Goal: Task Accomplishment & Management: Manage account settings

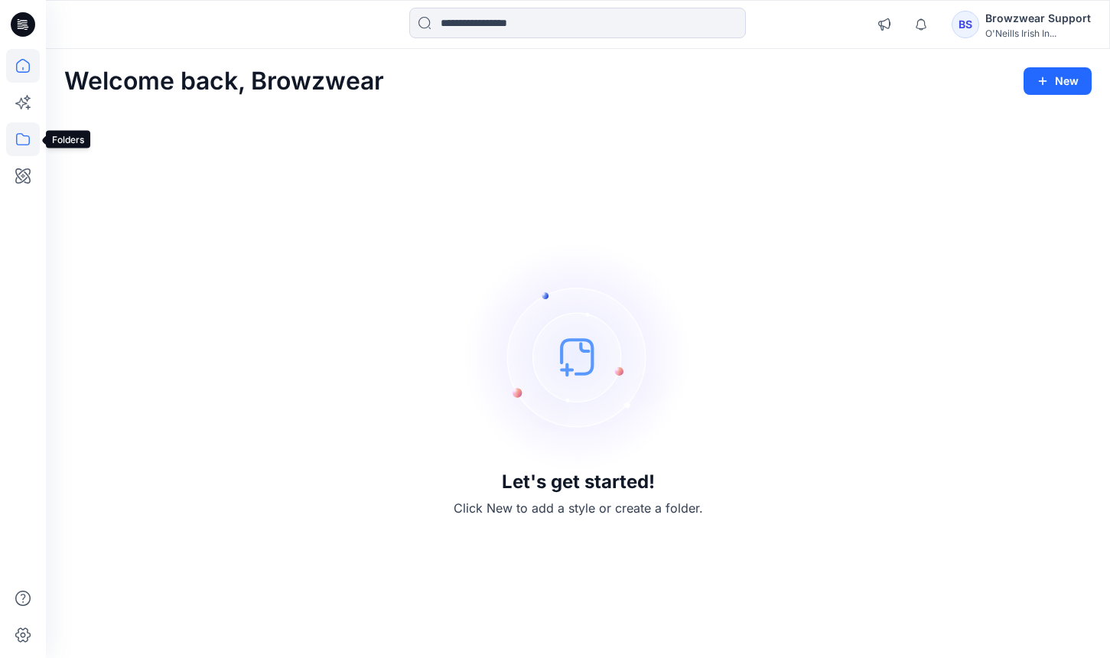
click at [25, 138] on icon at bounding box center [23, 139] width 34 height 34
click at [542, 171] on div "Let's get started! Click New to add a style or create a folder." at bounding box center [578, 380] width 1028 height 520
click at [34, 141] on icon at bounding box center [23, 139] width 34 height 34
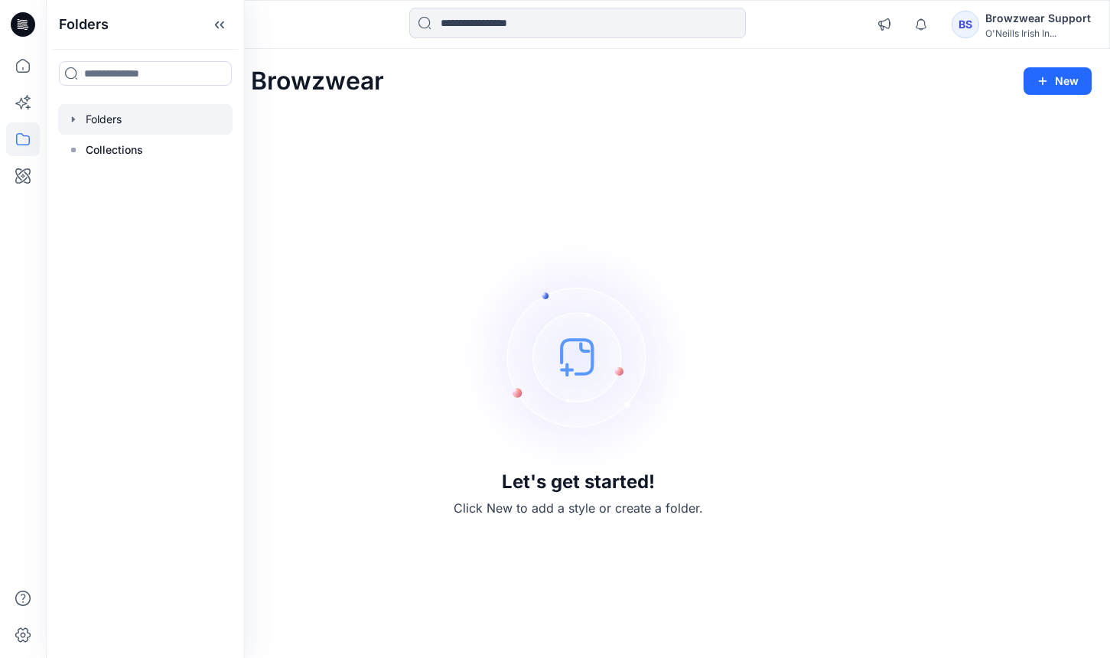
click at [129, 127] on div at bounding box center [145, 119] width 174 height 31
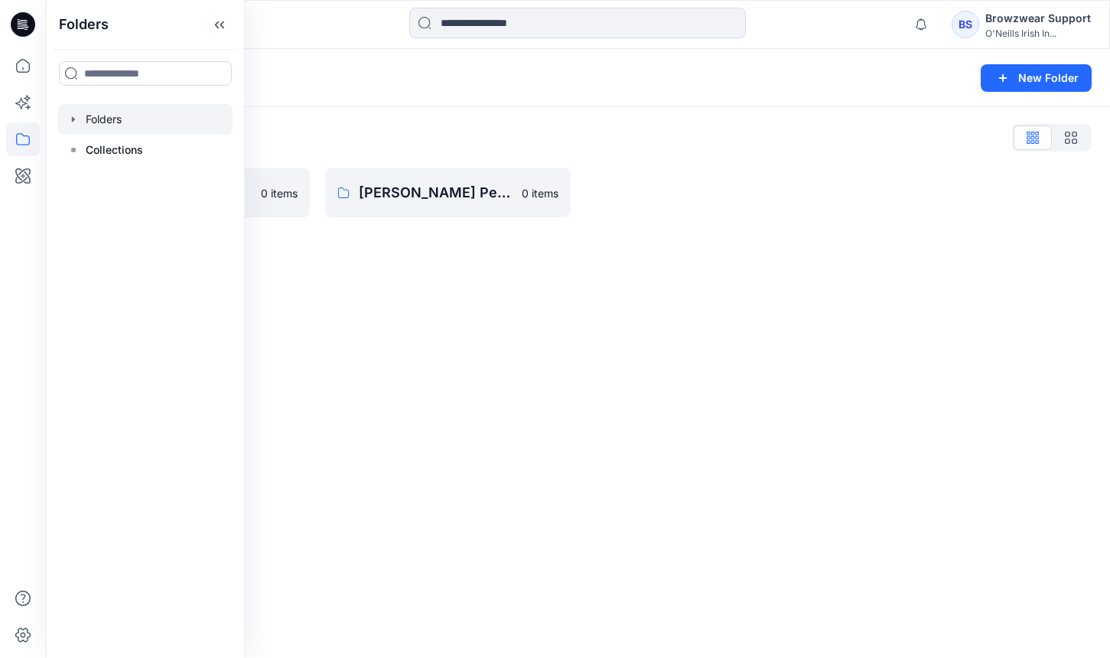
click at [643, 260] on div "Folders New Folder Folders List Practice_Onboarding 0 items [PERSON_NAME] Perso…" at bounding box center [578, 353] width 1064 height 609
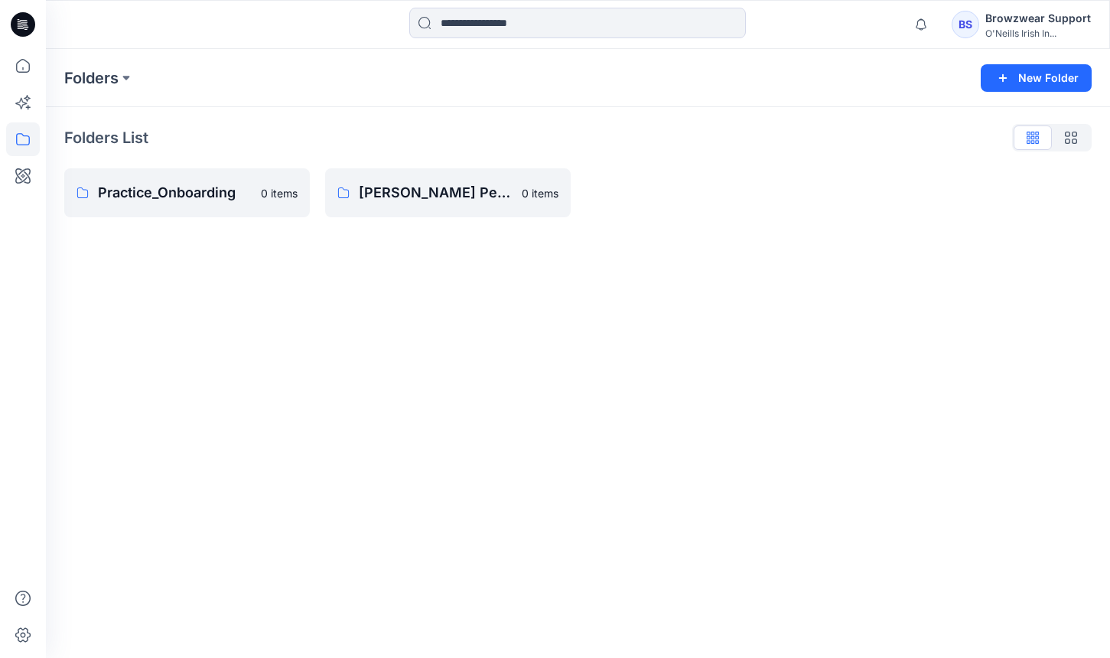
click at [248, 271] on div "Folders New Folder Folders List Practice_Onboarding 0 items [PERSON_NAME] Perso…" at bounding box center [578, 353] width 1064 height 609
click at [1051, 70] on button "New Folder" at bounding box center [1036, 78] width 111 height 28
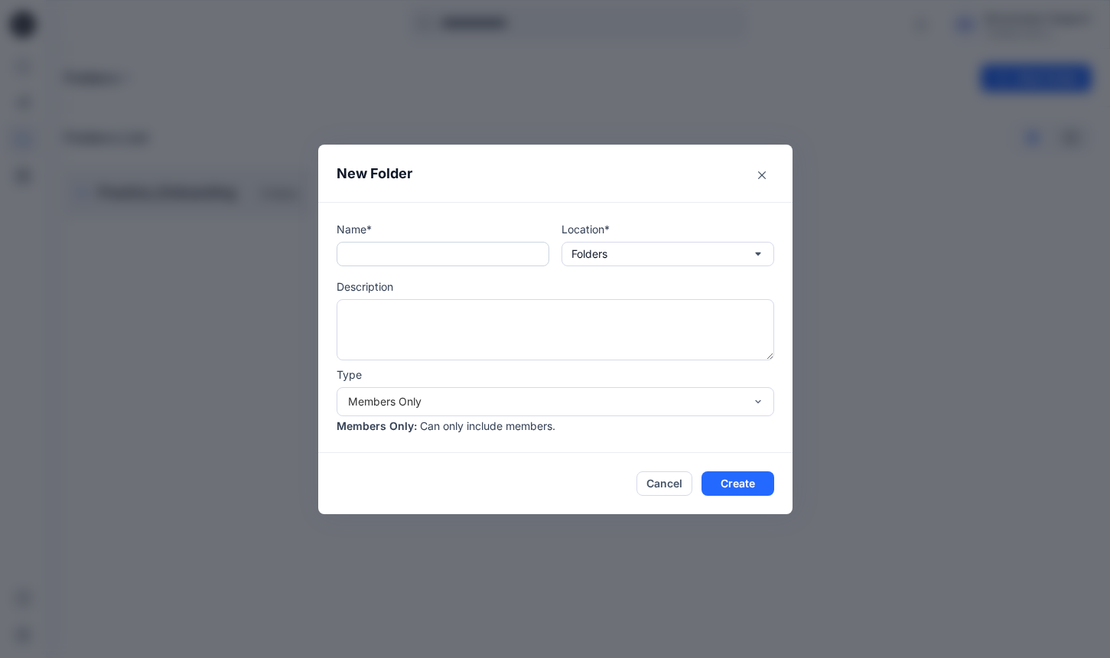
click at [445, 254] on input "text" at bounding box center [443, 254] width 213 height 24
type input "**********"
click at [458, 405] on div "Members Only" at bounding box center [546, 401] width 396 height 16
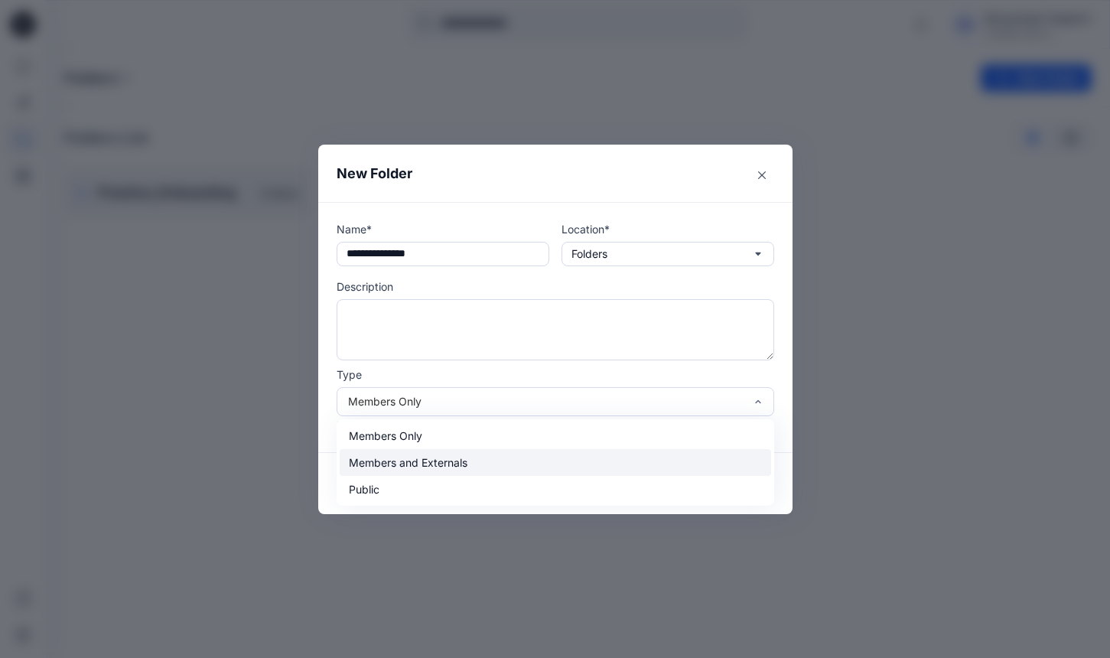
click at [454, 462] on div "Members and Externals" at bounding box center [556, 462] width 432 height 27
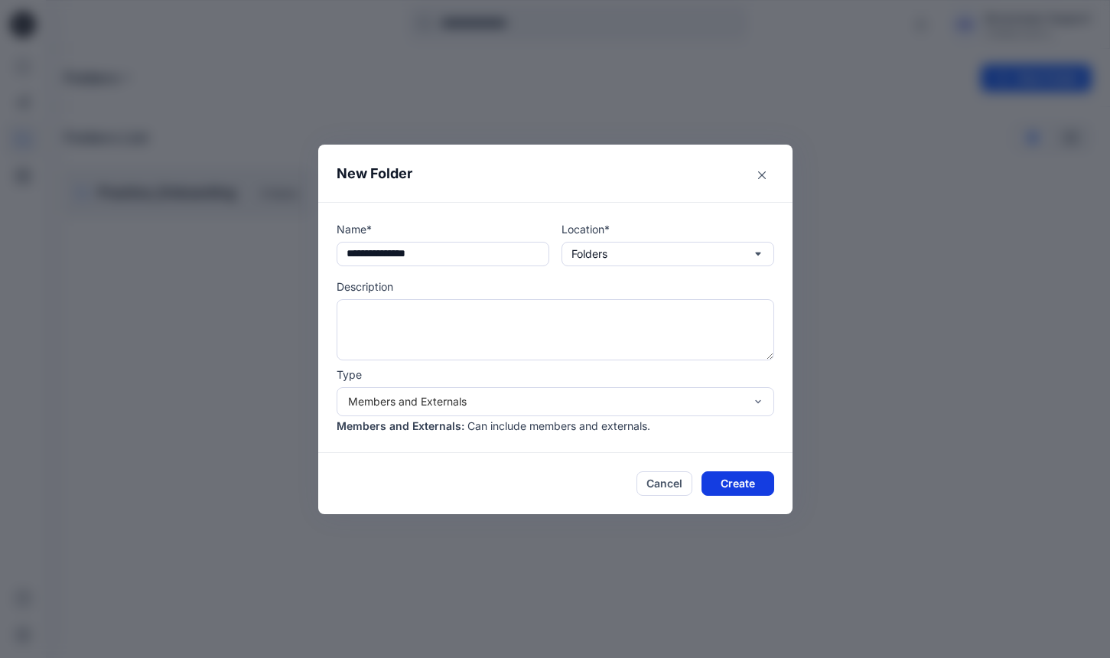
click at [710, 477] on button "Create" at bounding box center [738, 483] width 73 height 24
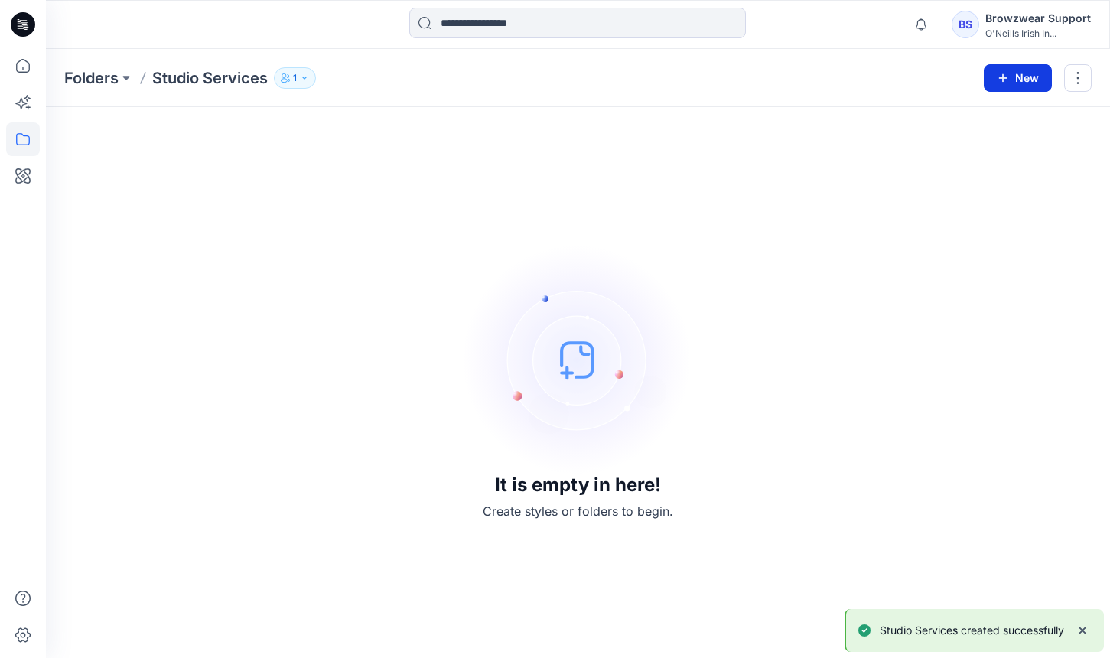
click at [1012, 88] on button "New" at bounding box center [1018, 78] width 68 height 28
click at [980, 143] on p "New Folder" at bounding box center [973, 146] width 57 height 16
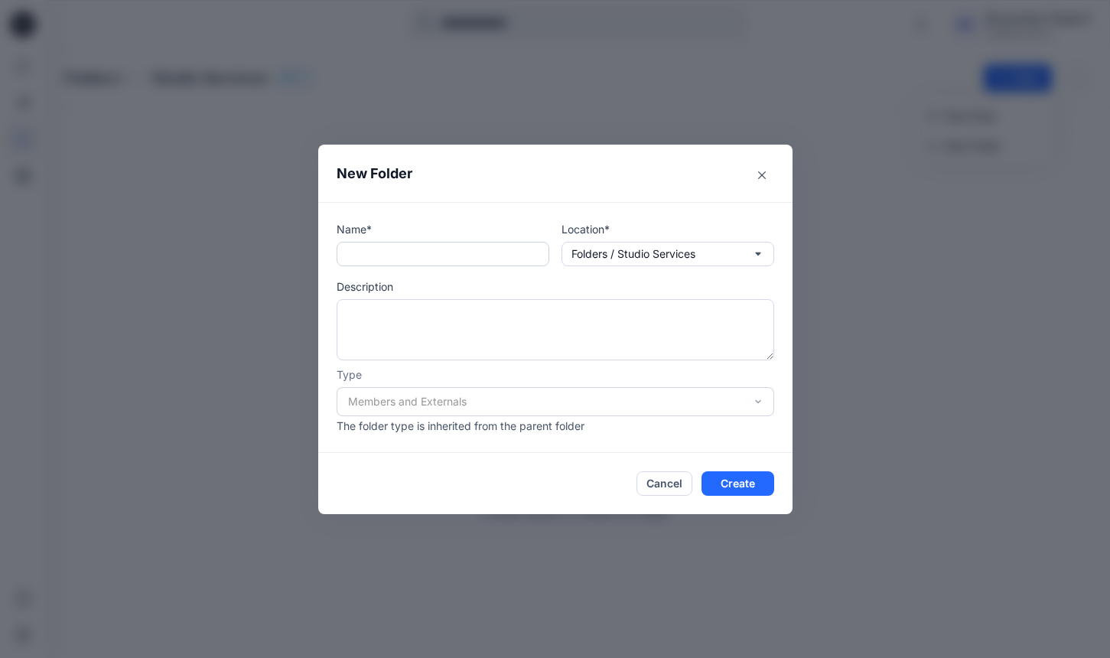
click at [473, 262] on input "text" at bounding box center [443, 254] width 213 height 24
type input "**********"
click at [759, 477] on button "Create" at bounding box center [738, 483] width 73 height 24
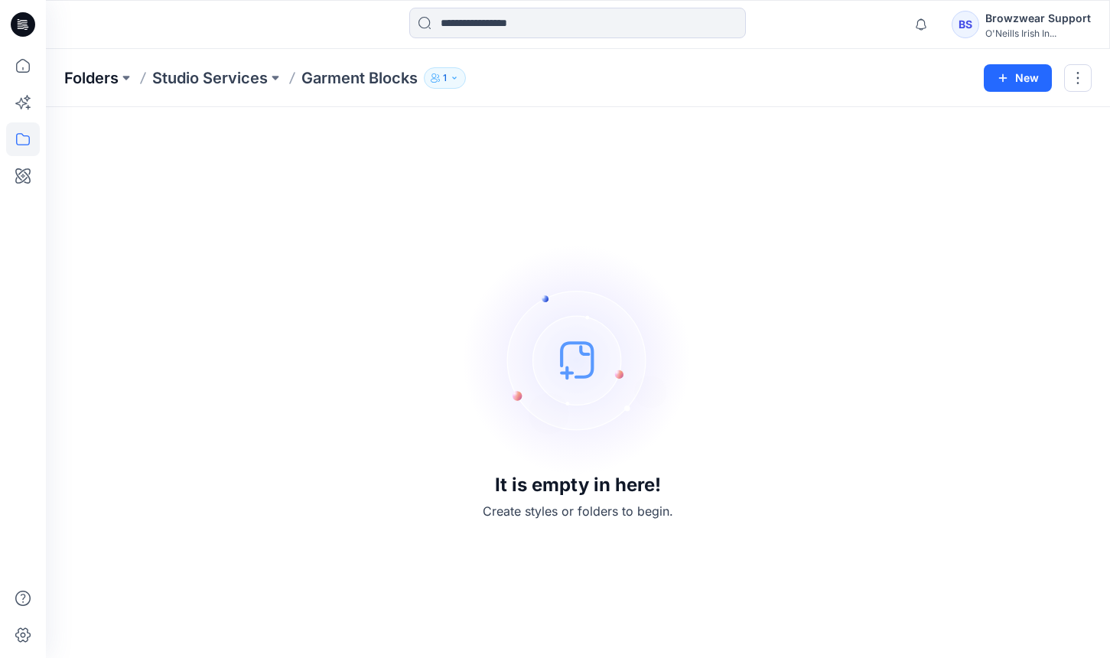
click at [105, 83] on p "Folders" at bounding box center [91, 77] width 54 height 21
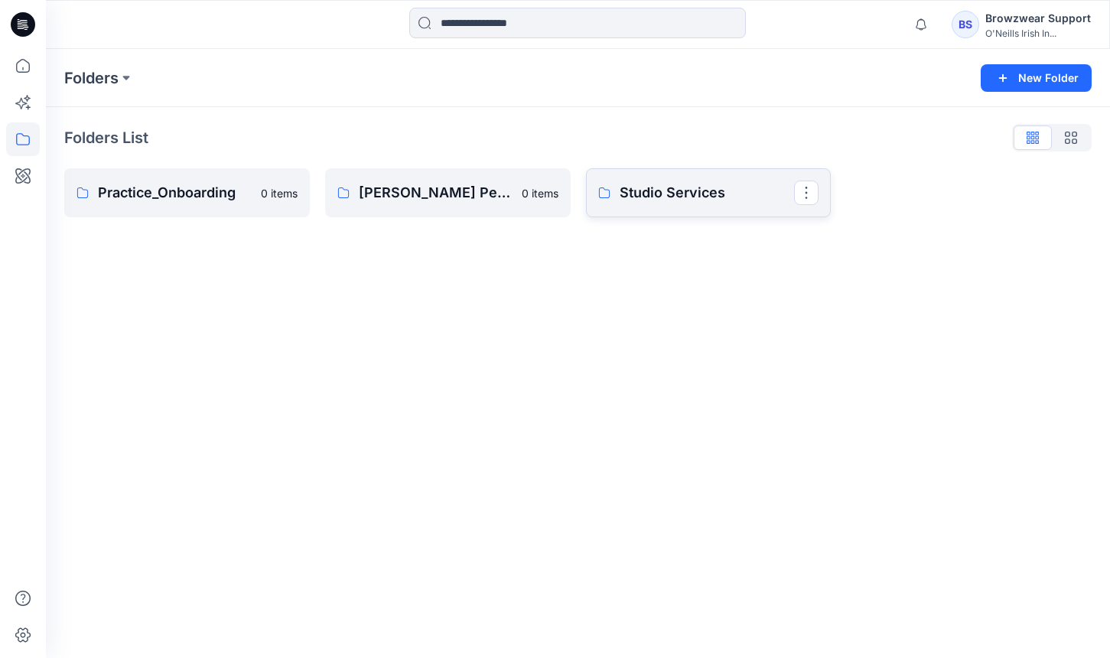
click at [719, 200] on p "Studio Services" at bounding box center [707, 192] width 175 height 21
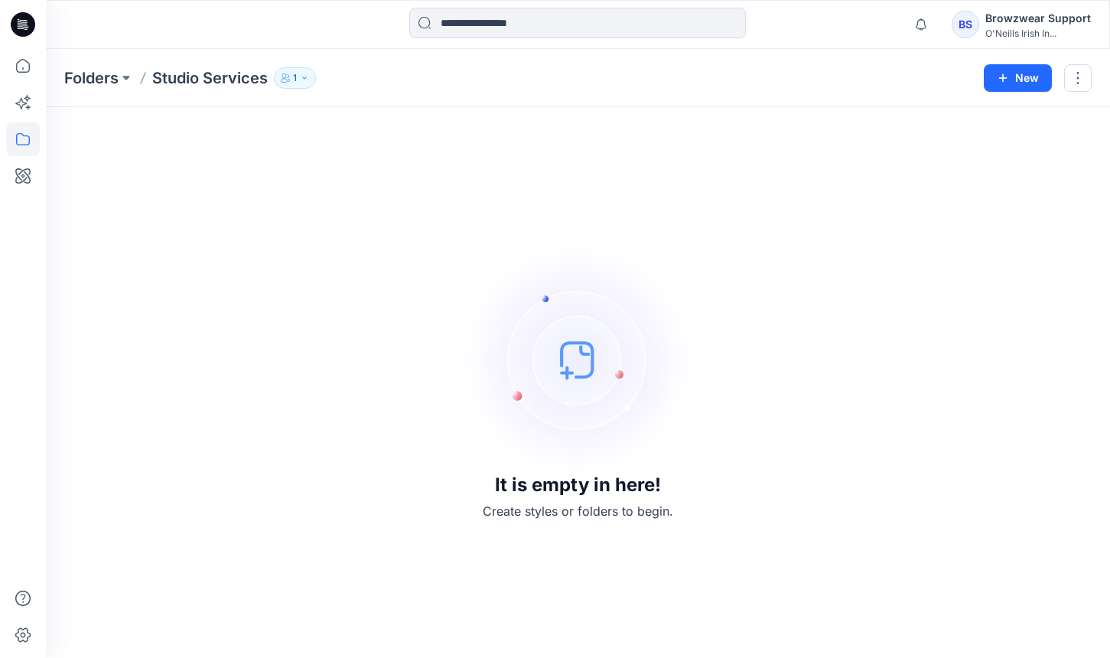
click at [287, 81] on icon "button" at bounding box center [284, 80] width 7 height 5
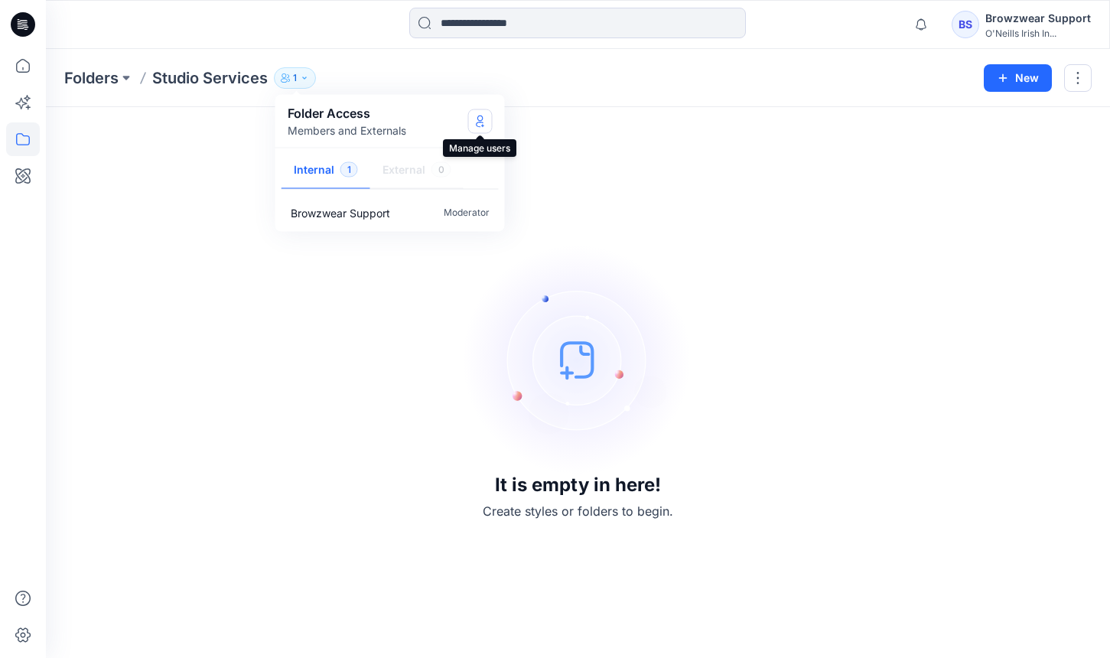
click at [474, 124] on icon "Manage Users" at bounding box center [480, 121] width 12 height 12
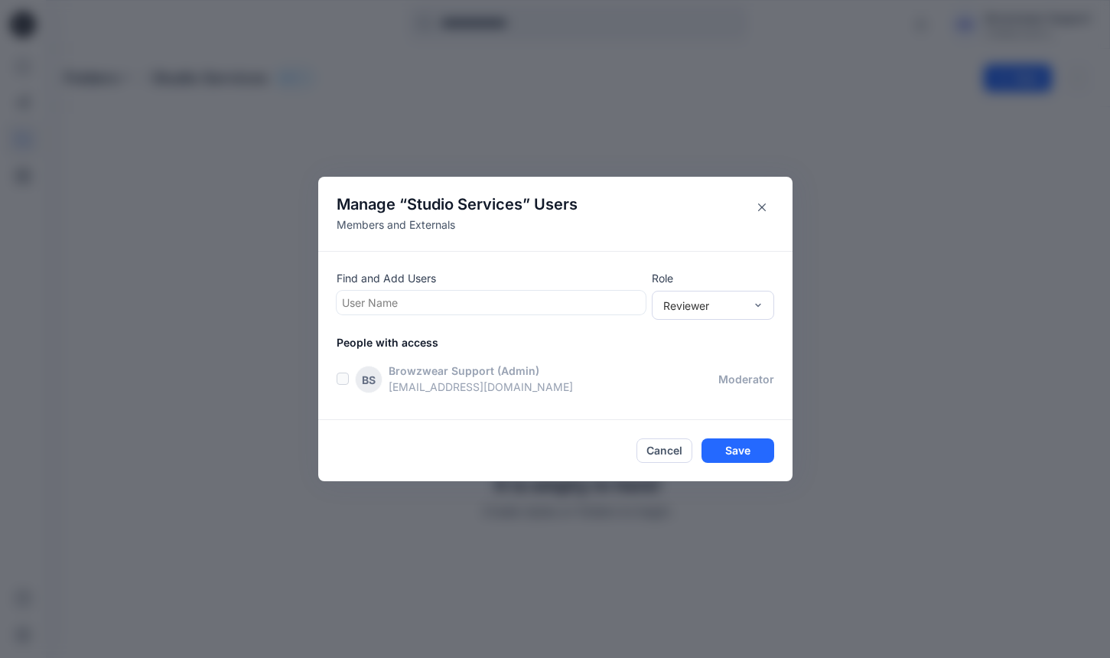
click at [476, 302] on div at bounding box center [491, 302] width 298 height 19
click at [702, 314] on div "Reviewer" at bounding box center [713, 305] width 122 height 29
click at [766, 211] on button "Close" at bounding box center [762, 207] width 24 height 24
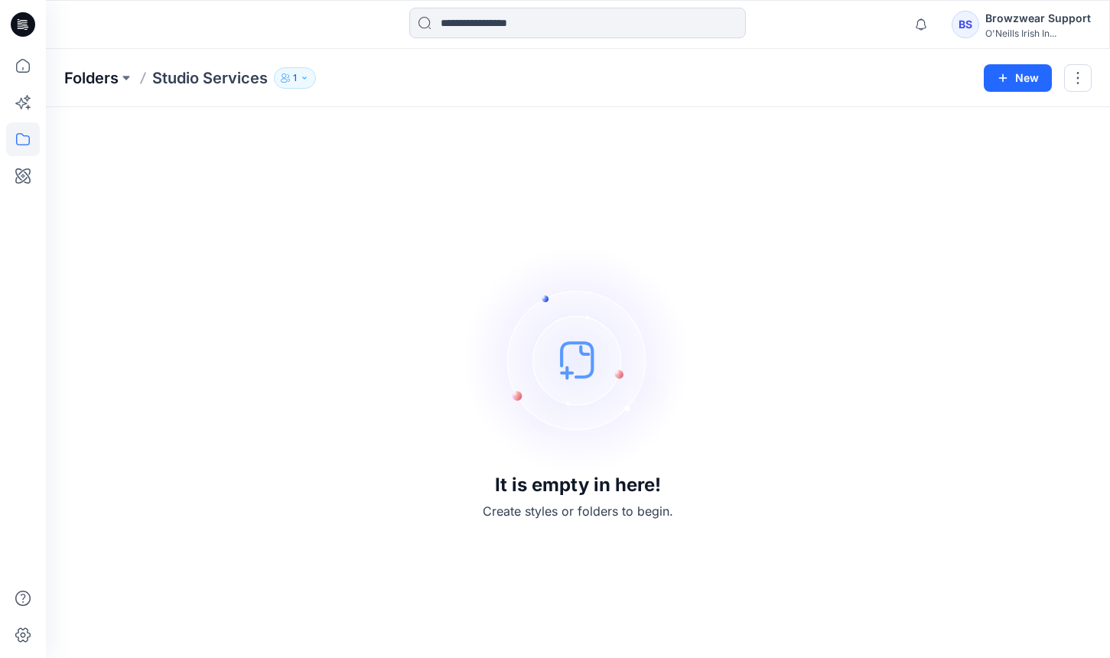
click at [99, 71] on p "Folders" at bounding box center [91, 77] width 54 height 21
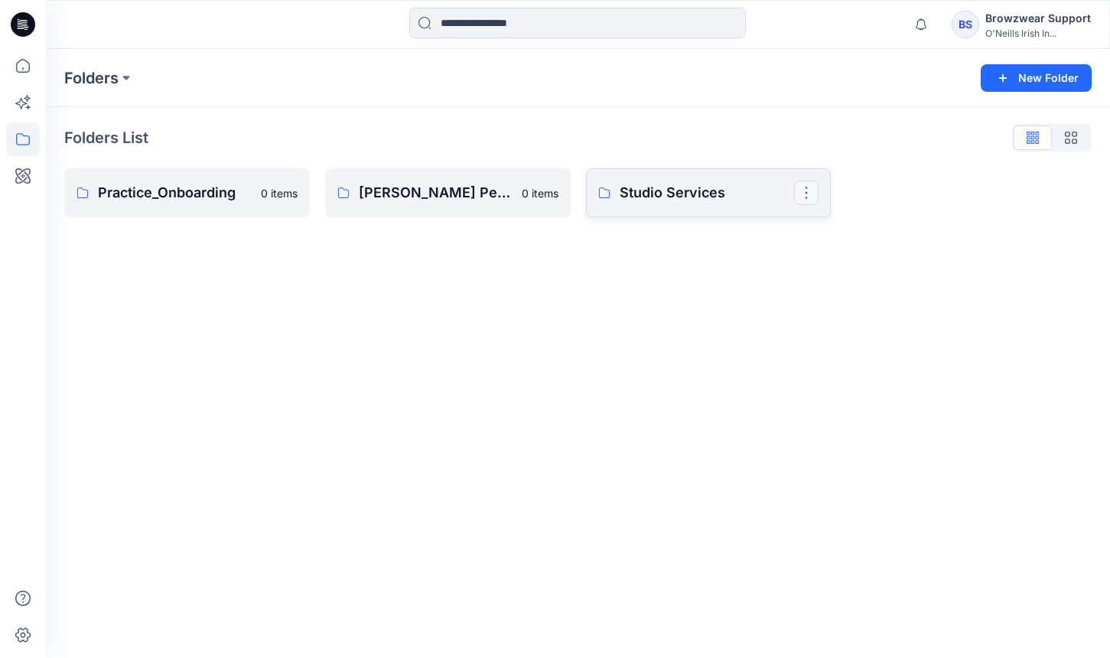
click at [803, 194] on button "button" at bounding box center [806, 193] width 24 height 24
click at [701, 194] on p "Studio Services" at bounding box center [707, 192] width 175 height 21
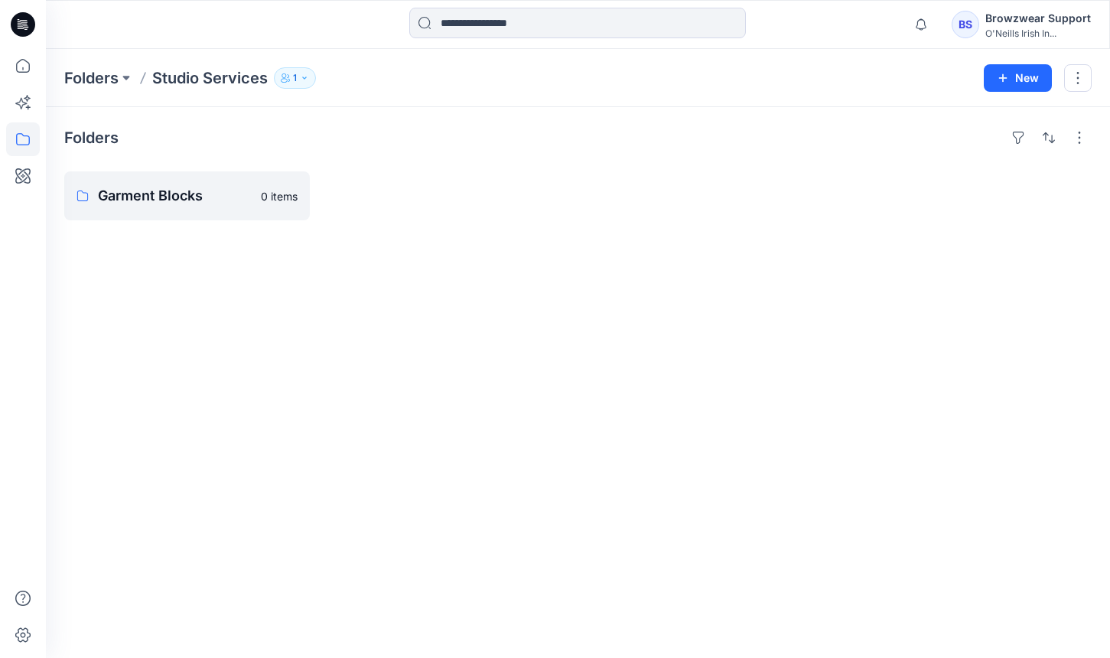
click at [298, 65] on div "Folders Studio Services 1 New" at bounding box center [578, 78] width 1064 height 58
click at [302, 72] on button "1" at bounding box center [295, 77] width 42 height 21
click at [481, 112] on button "Manage Users" at bounding box center [480, 121] width 24 height 24
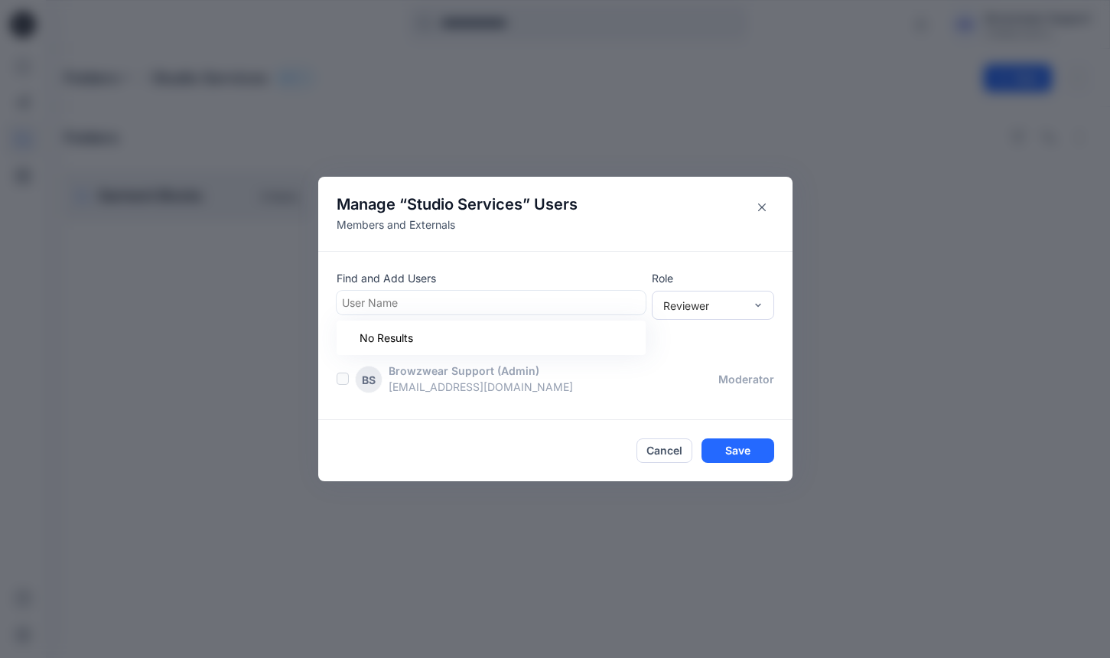
click at [524, 306] on div at bounding box center [491, 302] width 298 height 19
type input "*****"
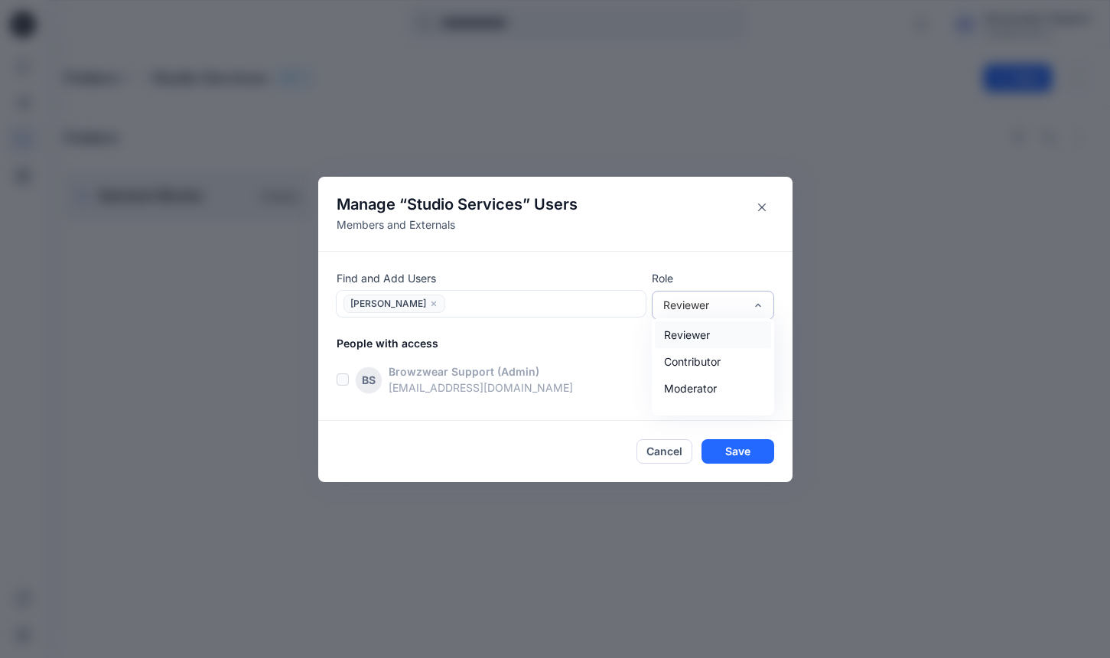
click at [725, 305] on div "Reviewer" at bounding box center [703, 305] width 81 height 16
click at [712, 353] on div "Contributor" at bounding box center [713, 361] width 116 height 27
click at [741, 307] on div "Contributor" at bounding box center [703, 305] width 81 height 16
click at [728, 387] on div "Moderator" at bounding box center [713, 388] width 116 height 27
click at [727, 456] on button "Save" at bounding box center [738, 451] width 73 height 24
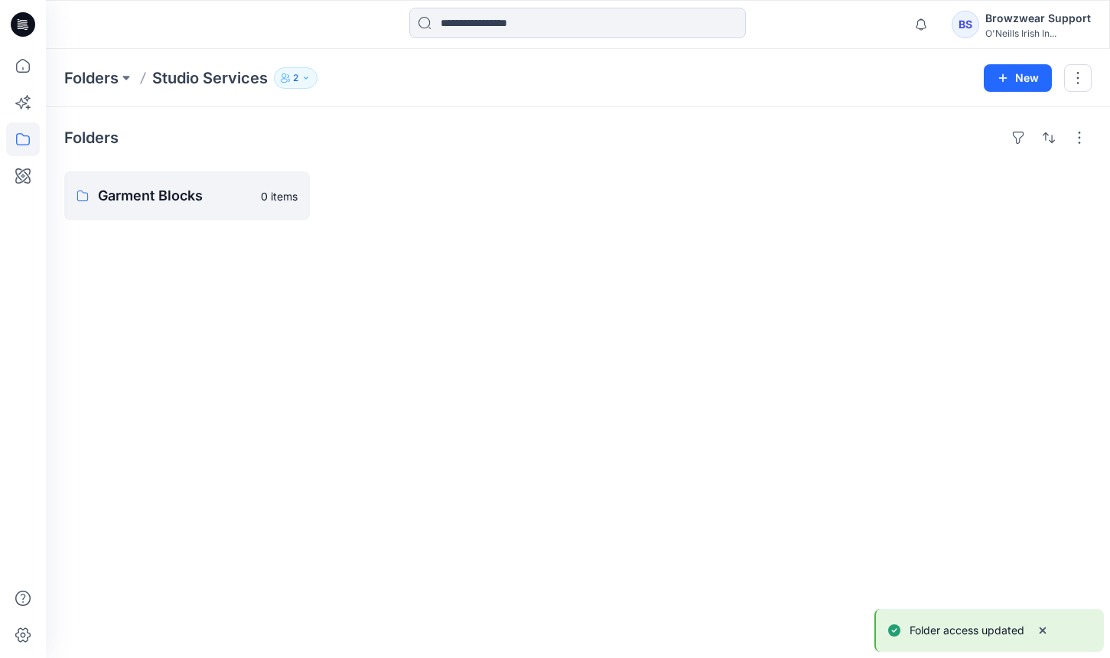
click at [297, 77] on p "2" at bounding box center [295, 78] width 5 height 17
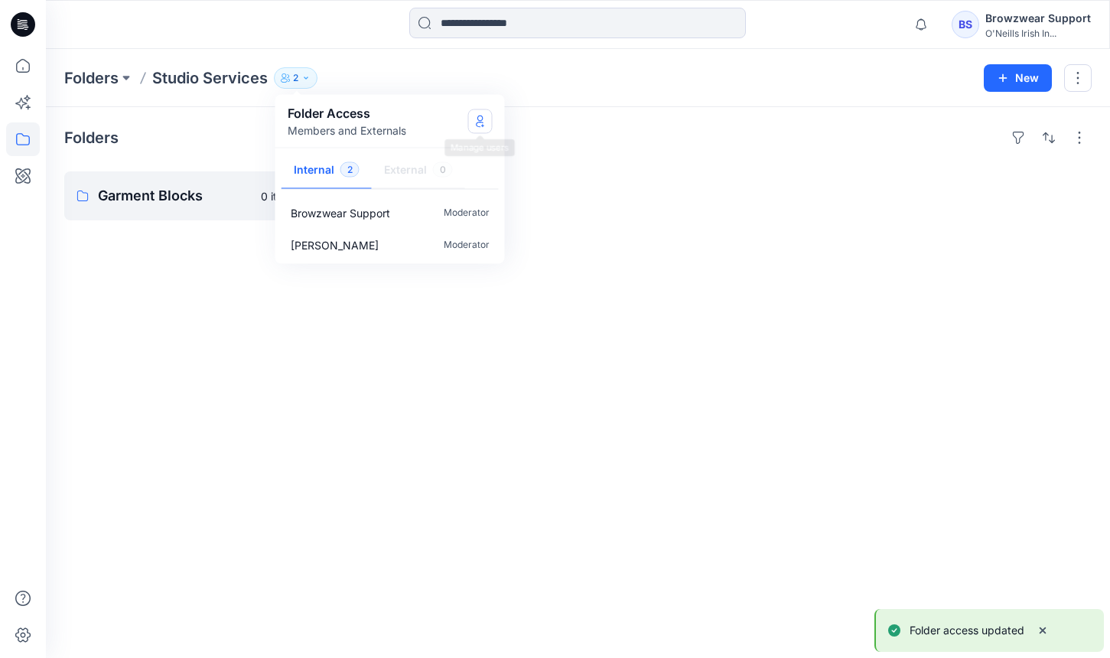
click at [474, 129] on button "Manage Users" at bounding box center [480, 121] width 24 height 24
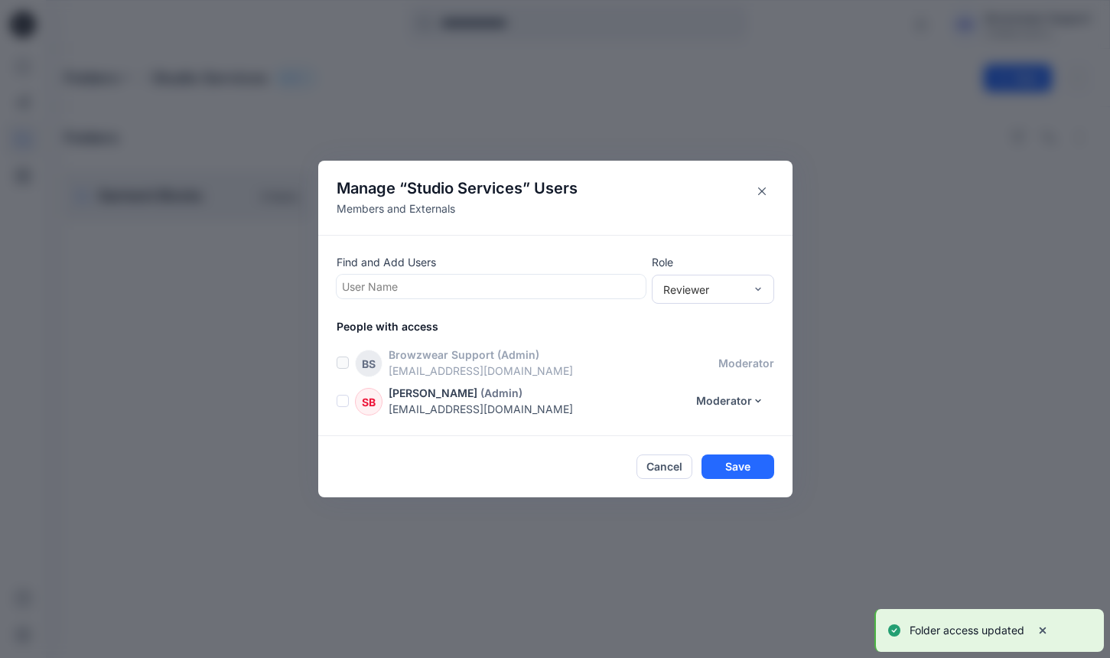
click at [467, 289] on div at bounding box center [491, 286] width 298 height 19
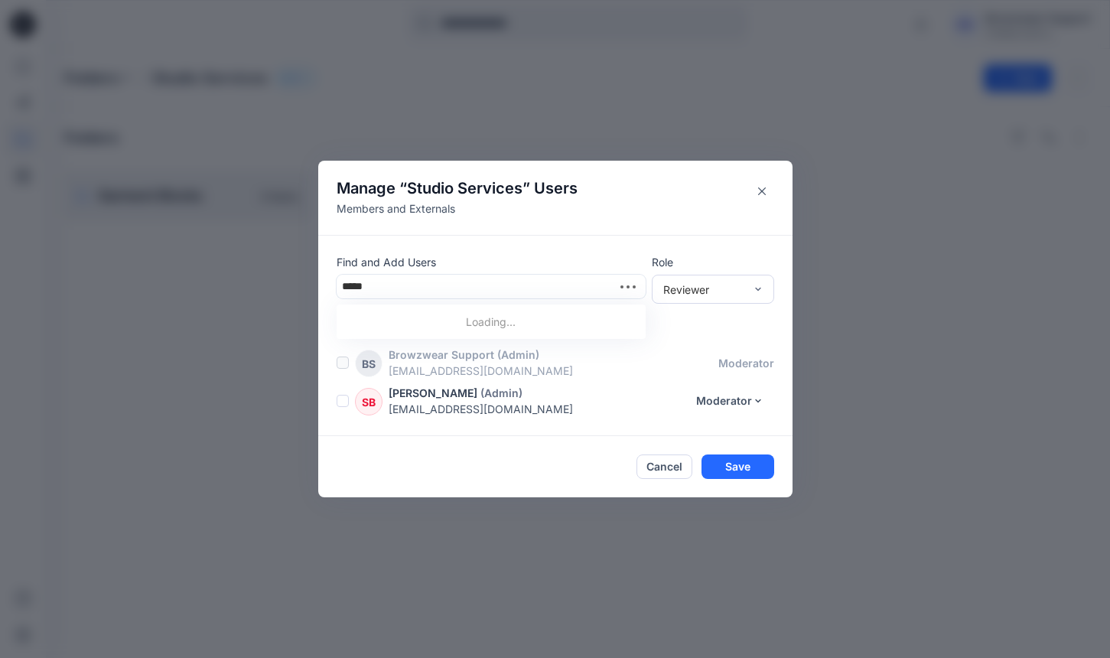
type input "****"
click at [469, 318] on div "AS [PERSON_NAME]" at bounding box center [491, 324] width 291 height 21
click at [671, 294] on div "Reviewer" at bounding box center [703, 289] width 81 height 16
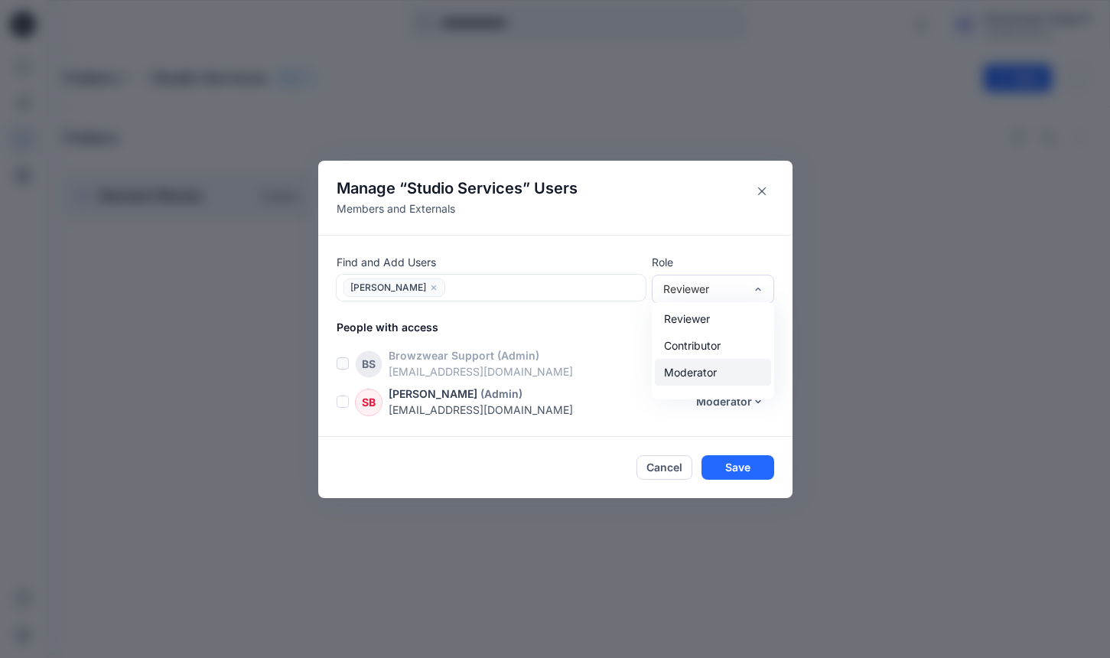
click at [698, 365] on div "Moderator" at bounding box center [713, 372] width 116 height 27
click at [752, 471] on button "Save" at bounding box center [738, 467] width 73 height 24
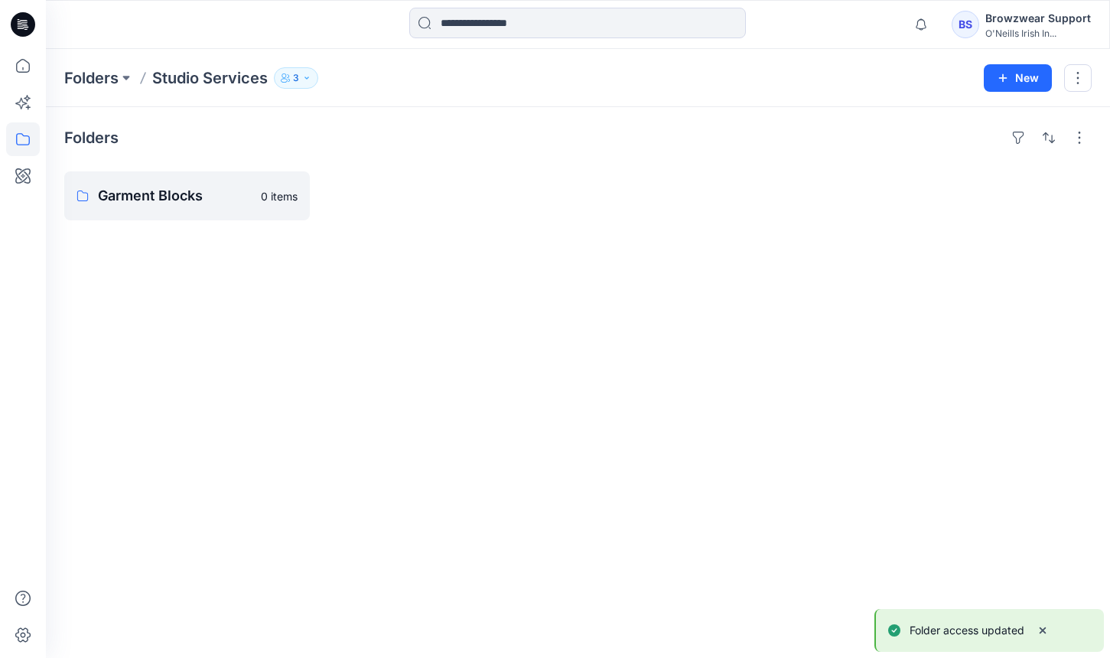
click at [295, 79] on p "3" at bounding box center [296, 78] width 6 height 17
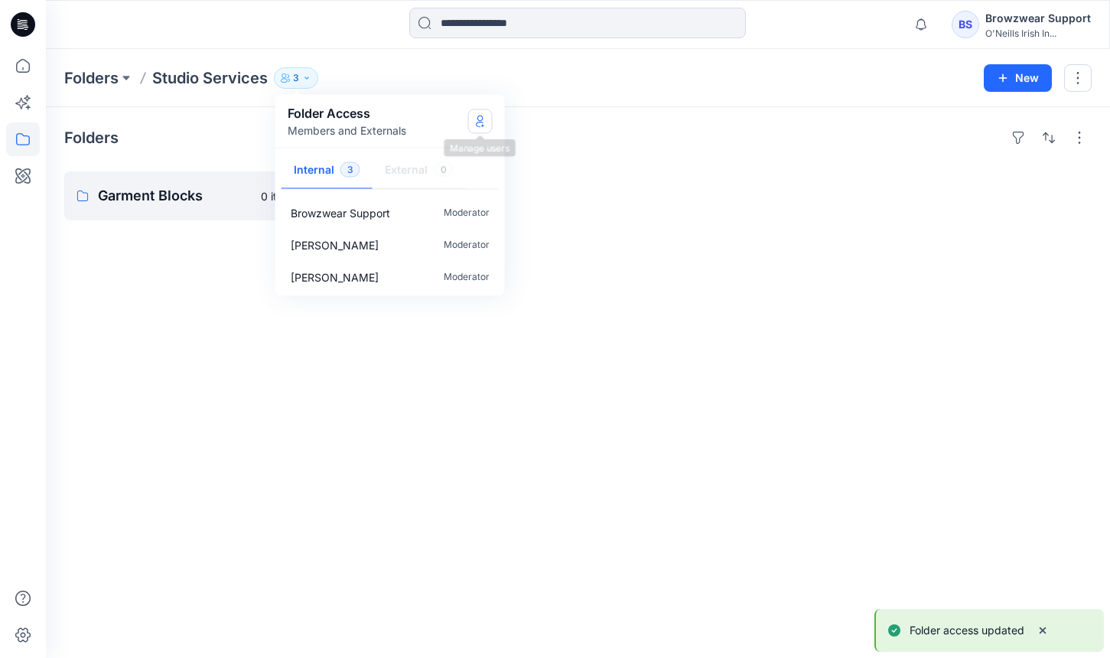
click at [475, 126] on icon "Manage Users" at bounding box center [480, 121] width 12 height 12
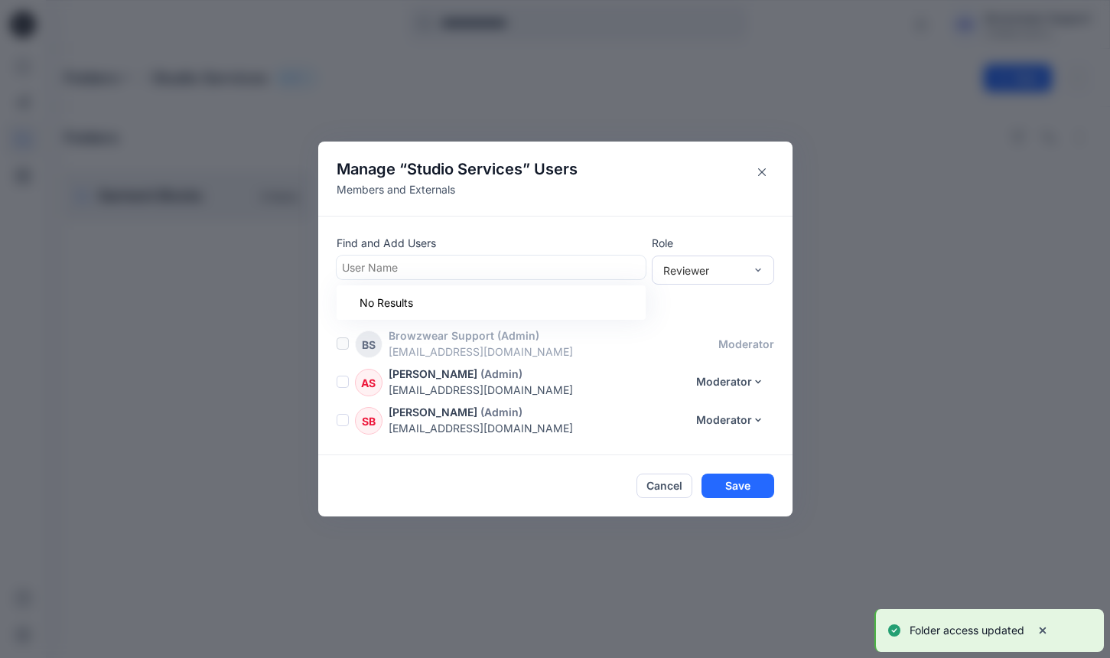
click at [535, 265] on div at bounding box center [491, 267] width 298 height 19
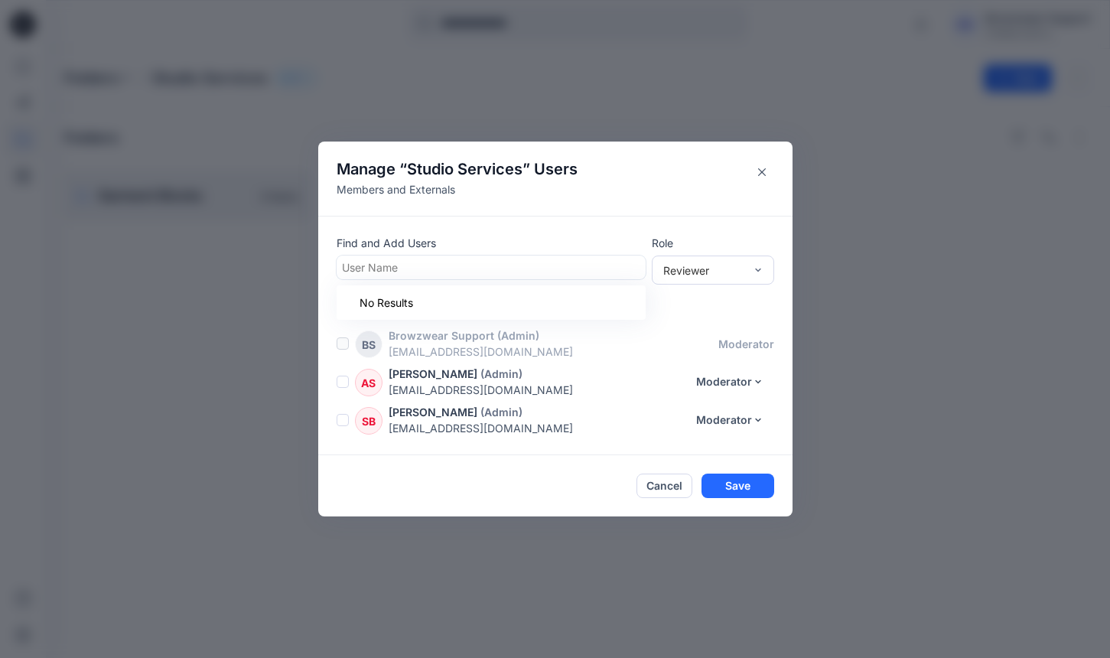
click at [591, 269] on div at bounding box center [491, 267] width 298 height 19
click at [544, 269] on div at bounding box center [491, 267] width 298 height 19
type input "*"
click at [761, 176] on button "Close" at bounding box center [762, 172] width 24 height 24
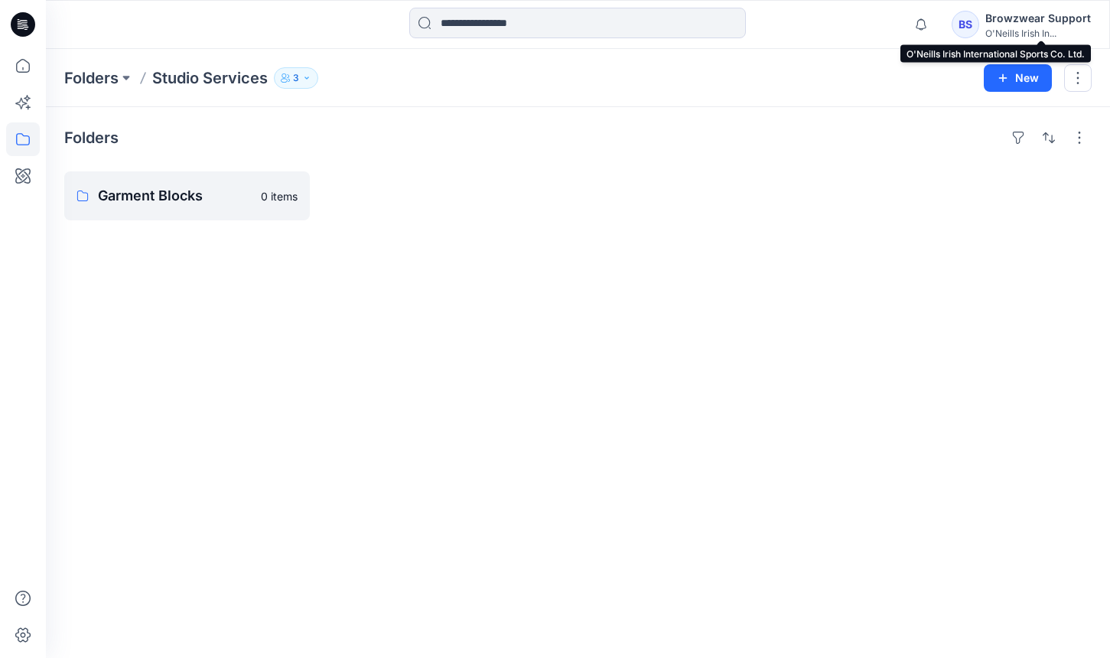
click at [1027, 30] on div "O'Neills Irish In..." at bounding box center [1039, 33] width 106 height 11
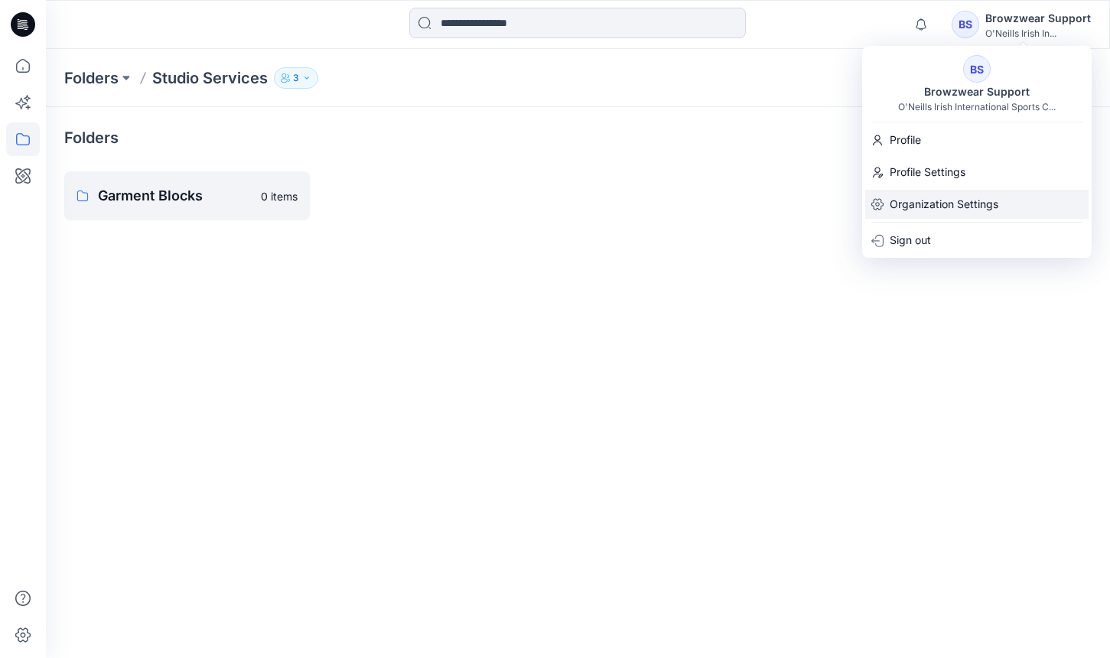
click at [920, 203] on p "Organization Settings" at bounding box center [944, 204] width 109 height 29
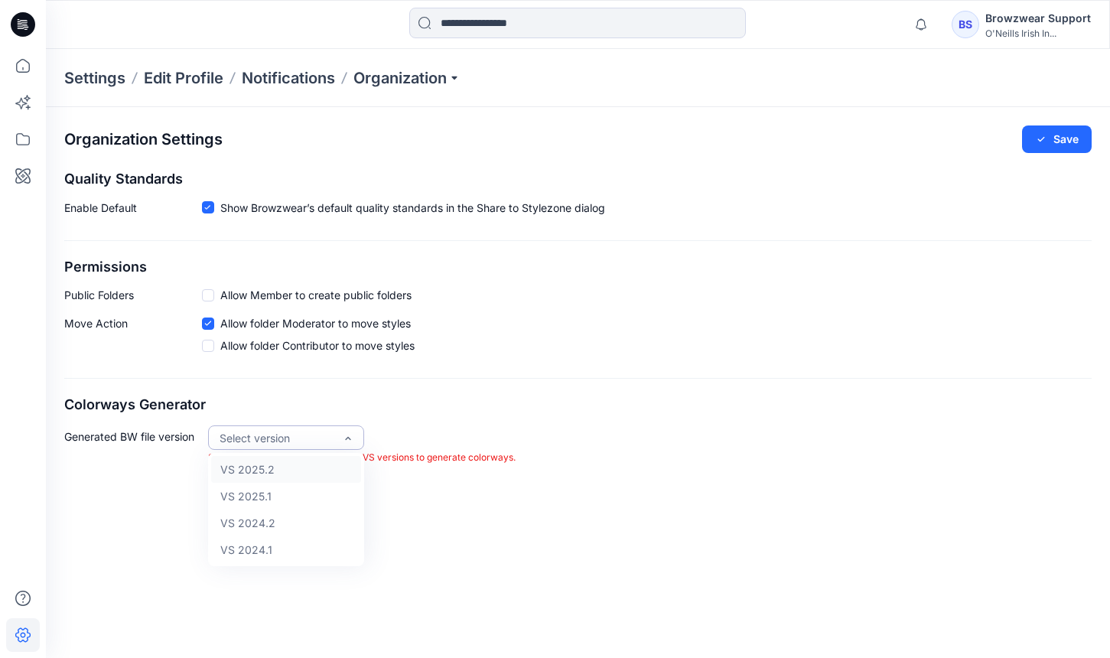
click at [306, 435] on div "Select version" at bounding box center [277, 438] width 115 height 16
click at [317, 476] on div "VS 2025.2" at bounding box center [286, 469] width 150 height 27
click at [208, 341] on span at bounding box center [208, 346] width 12 height 12
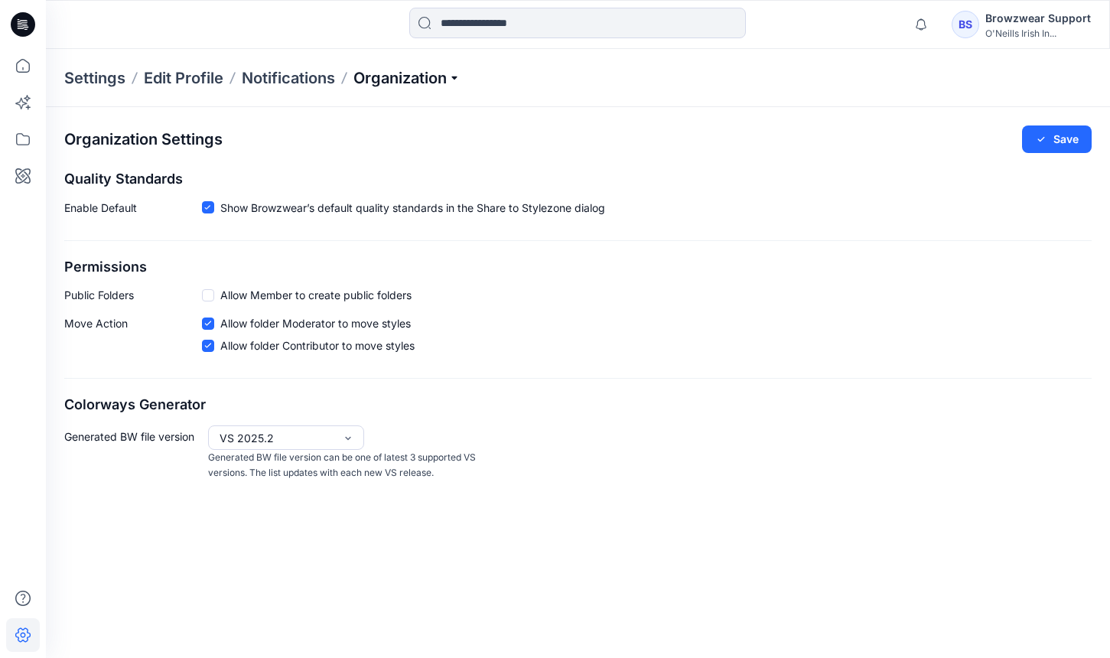
click at [428, 80] on p "Organization" at bounding box center [406, 77] width 107 height 21
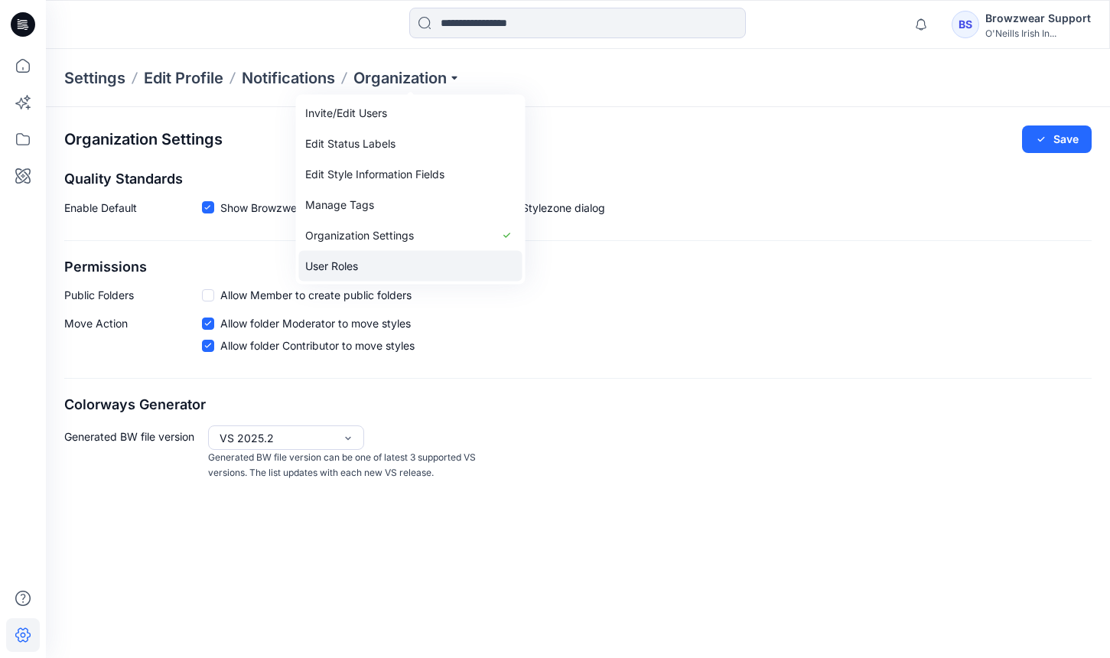
click at [384, 271] on link "User Roles" at bounding box center [410, 266] width 223 height 31
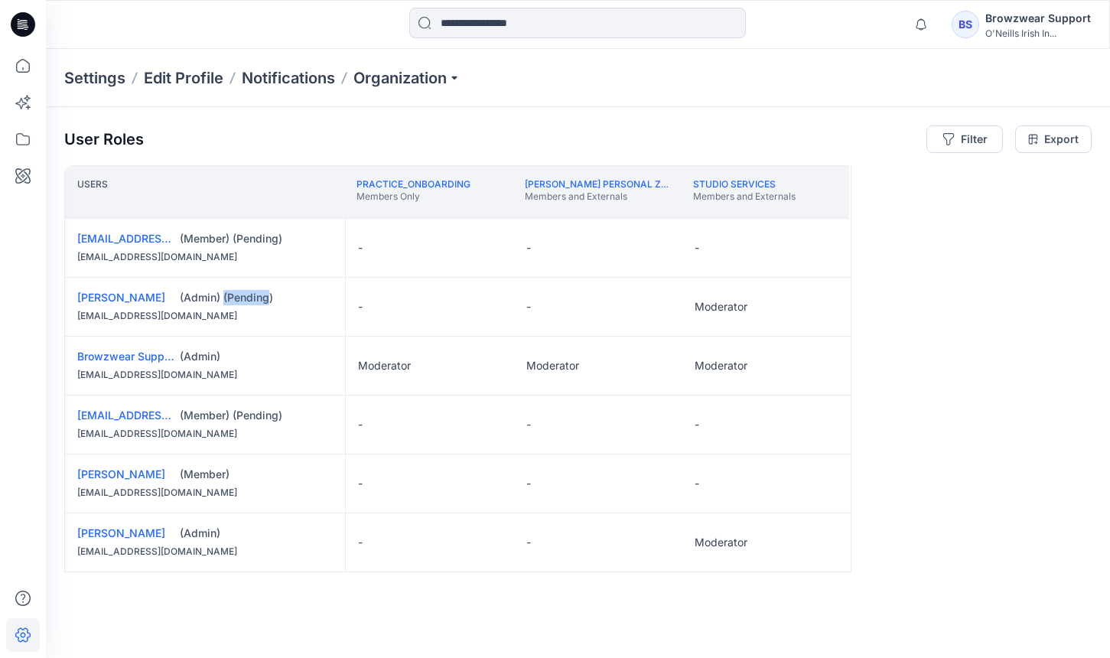
drag, startPoint x: 224, startPoint y: 297, endPoint x: 270, endPoint y: 298, distance: 45.9
click at [270, 298] on div "(Admin) (Pending)" at bounding box center [256, 297] width 153 height 15
click at [567, 289] on div "-" at bounding box center [598, 307] width 168 height 58
click at [421, 81] on p "Organization" at bounding box center [406, 77] width 107 height 21
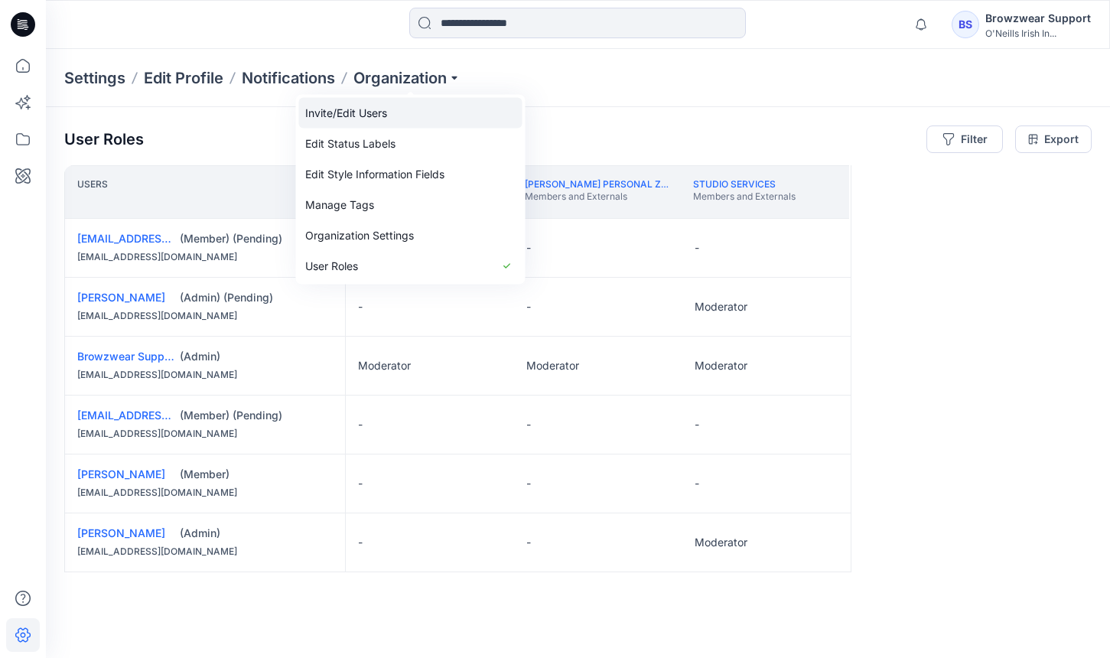
click at [404, 118] on link "Invite/Edit Users" at bounding box center [410, 113] width 223 height 31
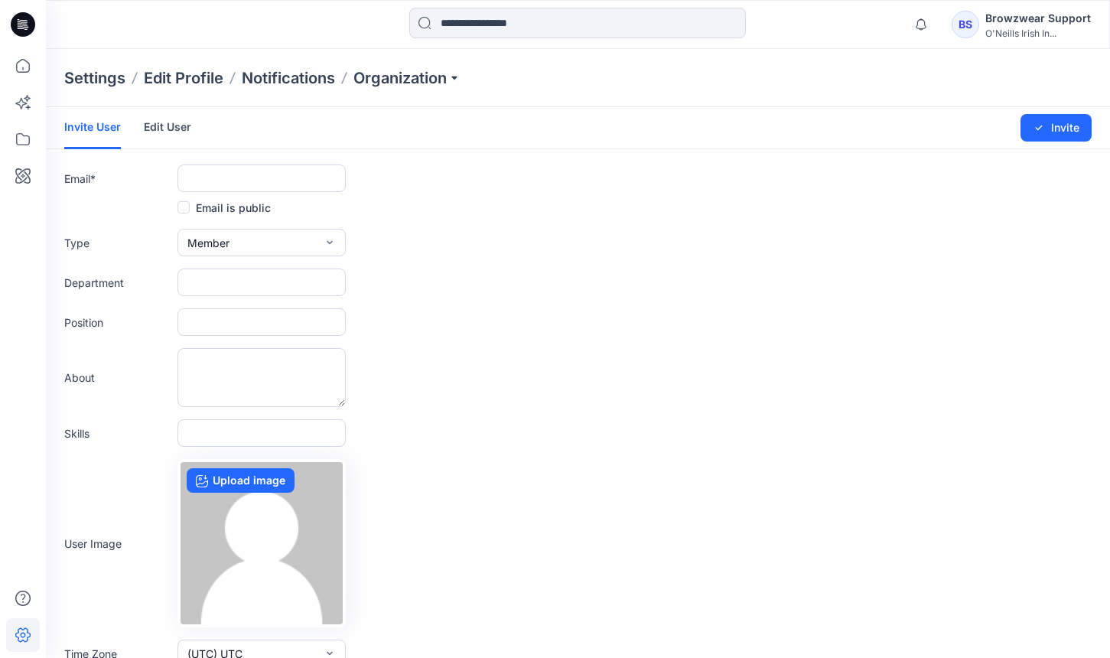
click at [156, 119] on link "Edit User" at bounding box center [167, 127] width 47 height 40
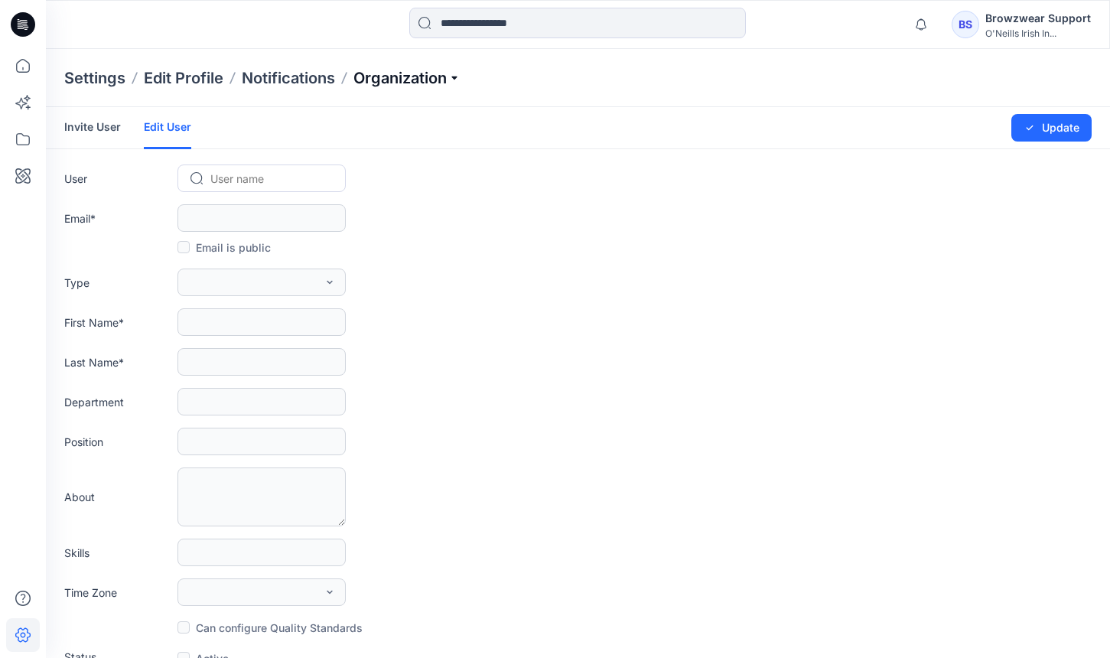
click at [396, 86] on p "Organization" at bounding box center [406, 77] width 107 height 21
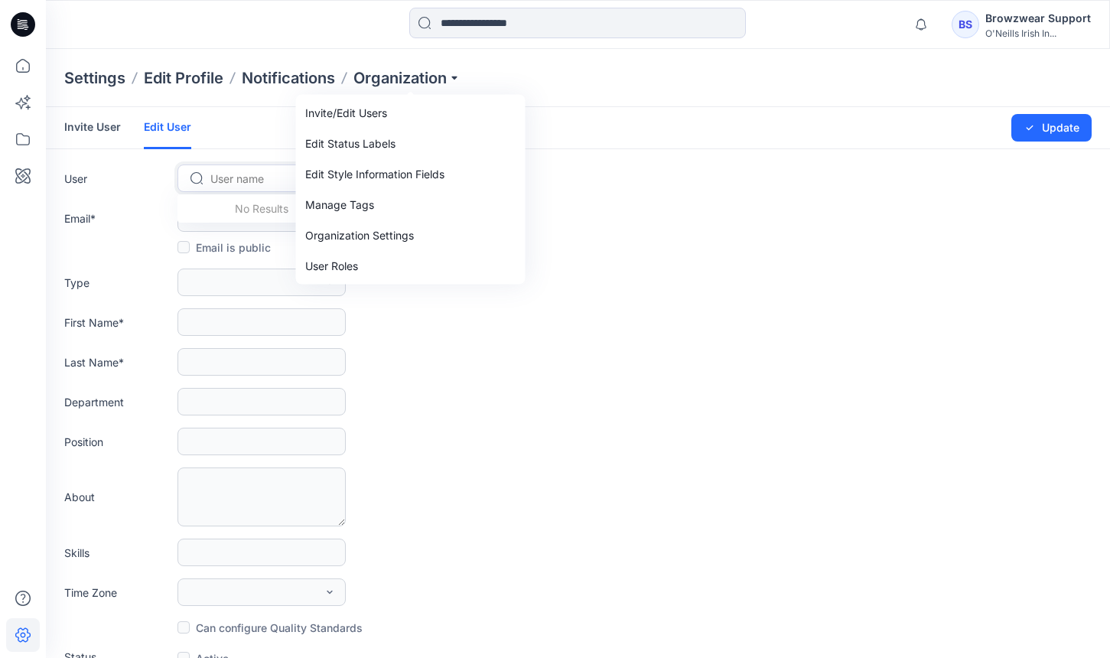
click at [251, 173] on div at bounding box center [270, 178] width 121 height 19
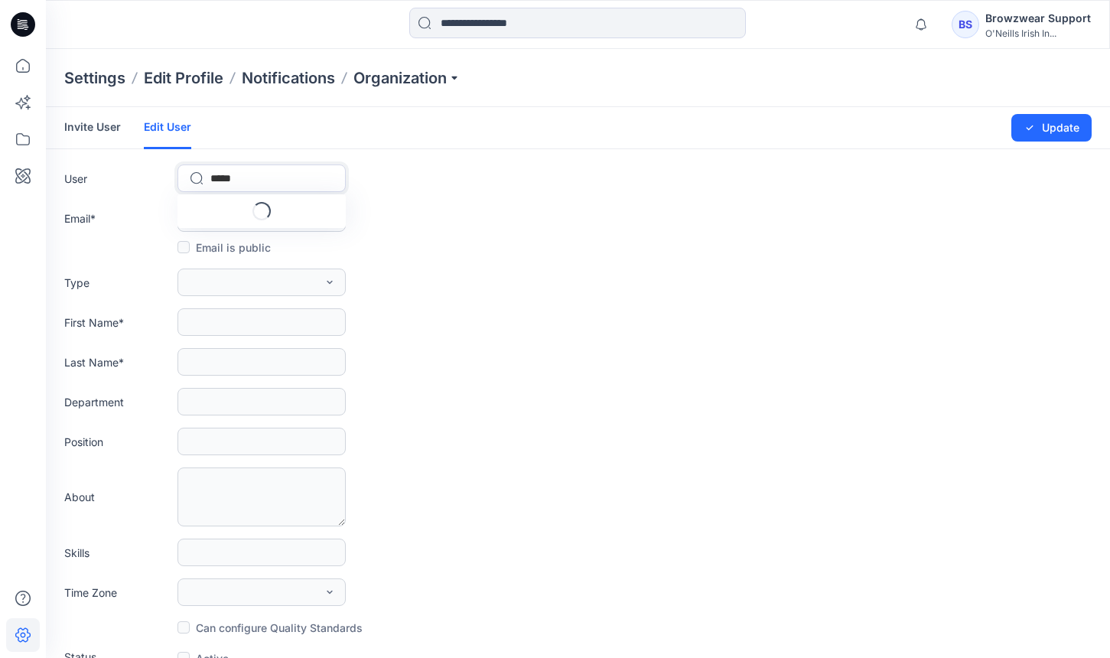
type input "******"
click at [262, 211] on span "[PERSON_NAME]" at bounding box center [257, 211] width 88 height 16
type input "**********"
type input "******"
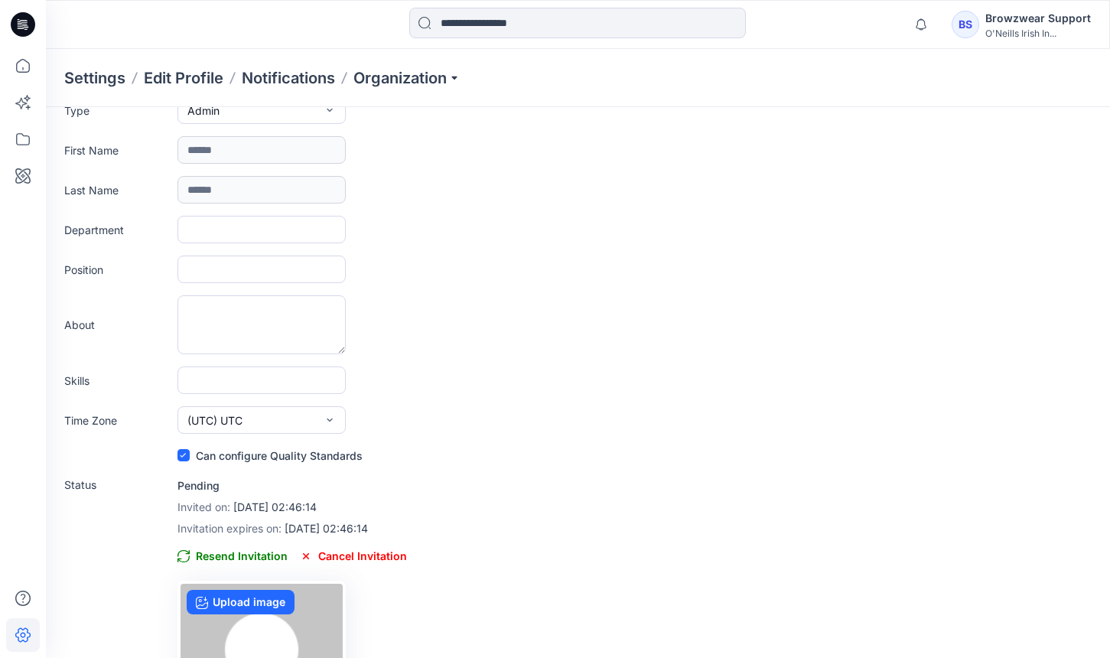
scroll to position [230, 0]
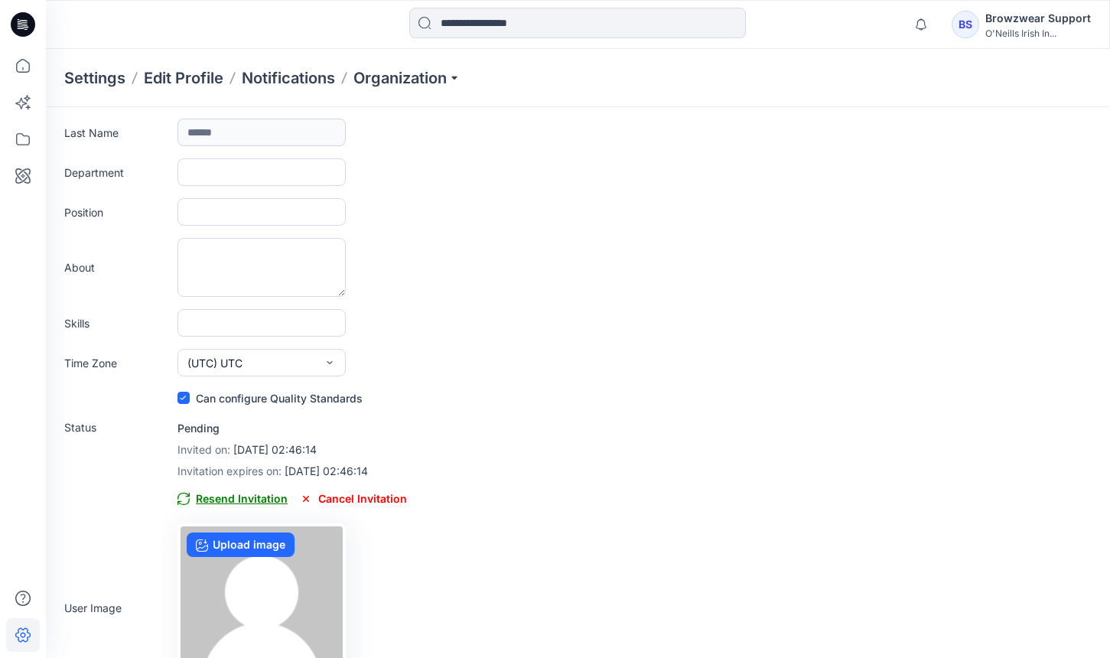
click at [240, 502] on span "Resend Invitation" at bounding box center [233, 499] width 110 height 18
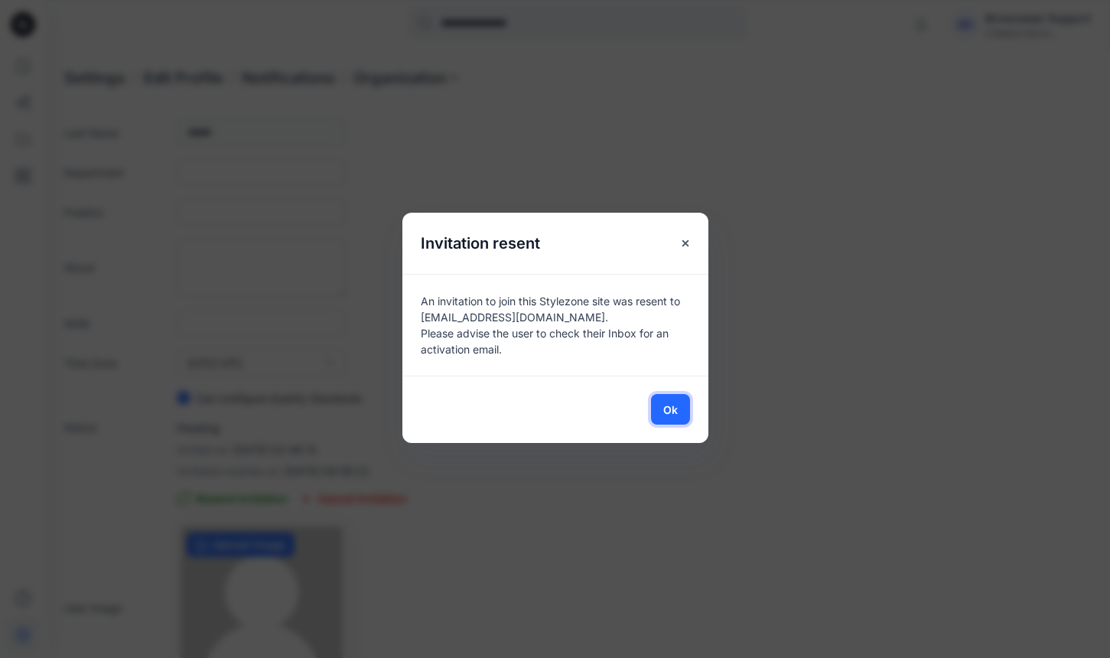
drag, startPoint x: 673, startPoint y: 407, endPoint x: 588, endPoint y: 353, distance: 100.4
click at [588, 353] on div "Invitation resent An invitation to join this Stylezone site was resent to [EMAI…" at bounding box center [555, 328] width 306 height 230
click at [668, 412] on span "Ok" at bounding box center [670, 410] width 15 height 16
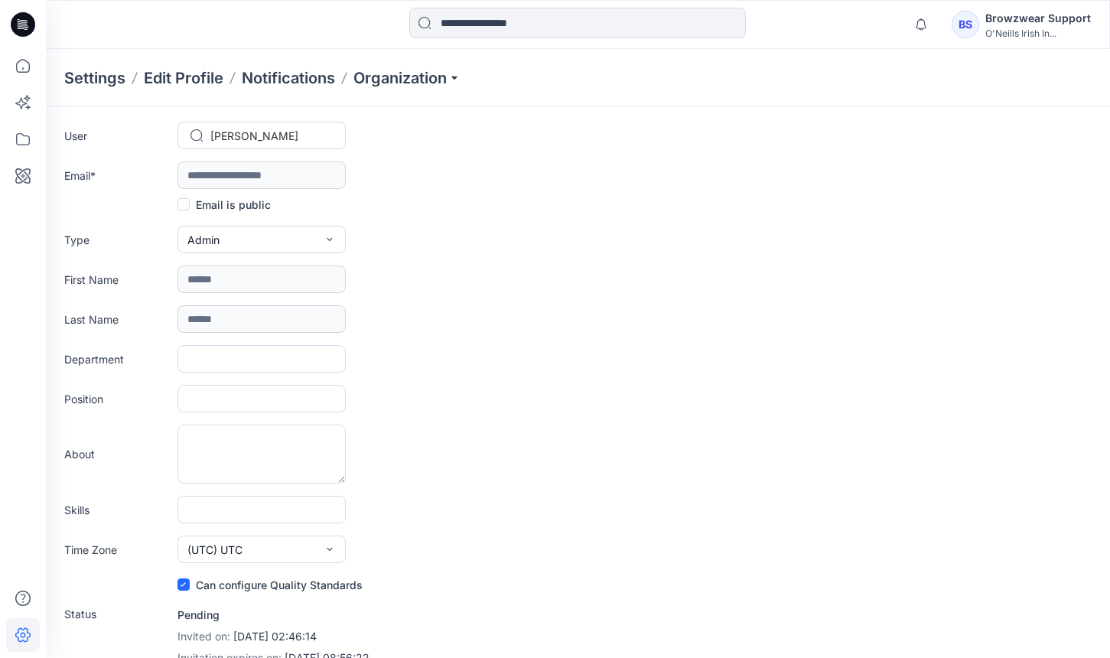
scroll to position [0, 0]
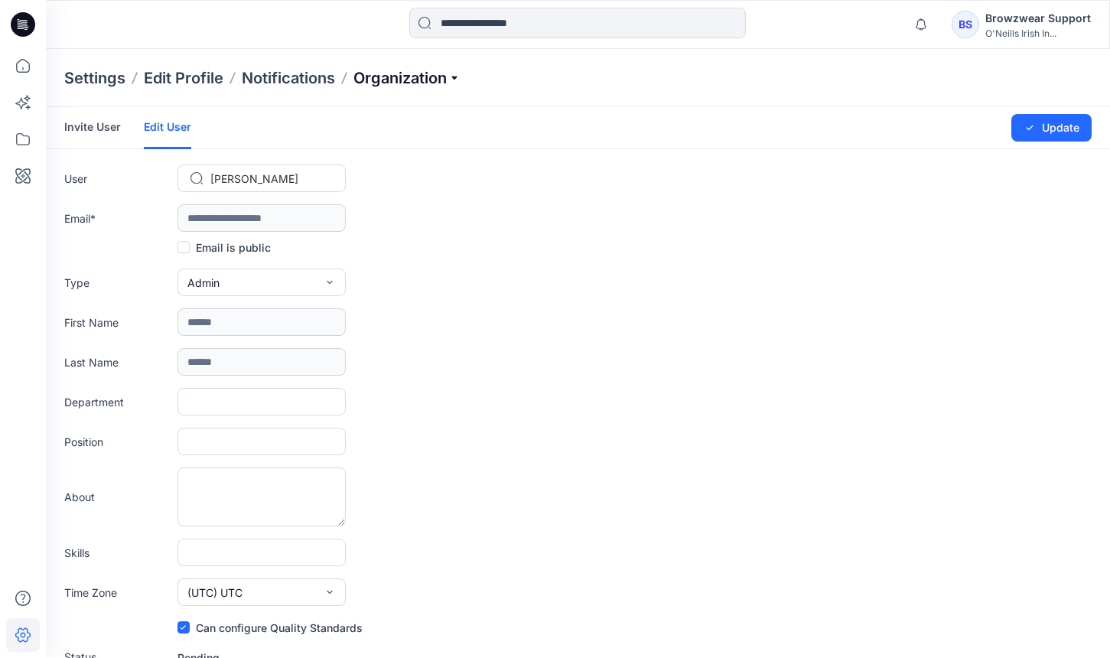
click at [434, 80] on p "Organization" at bounding box center [406, 77] width 107 height 21
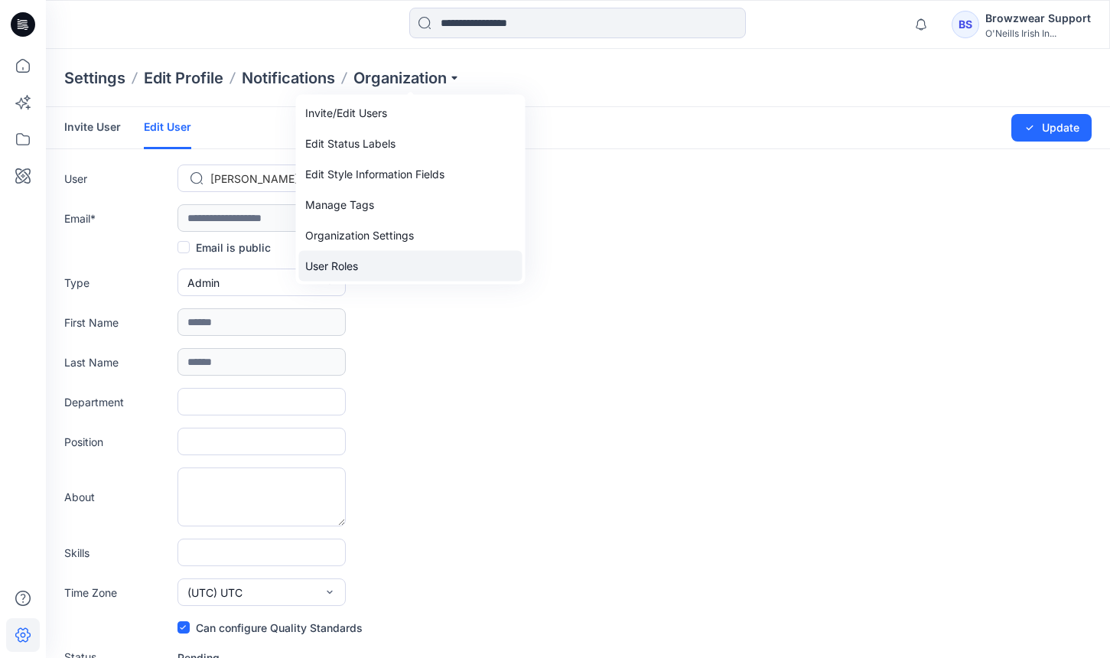
click at [392, 270] on link "User Roles" at bounding box center [410, 266] width 223 height 31
